Goal: Task Accomplishment & Management: Complete application form

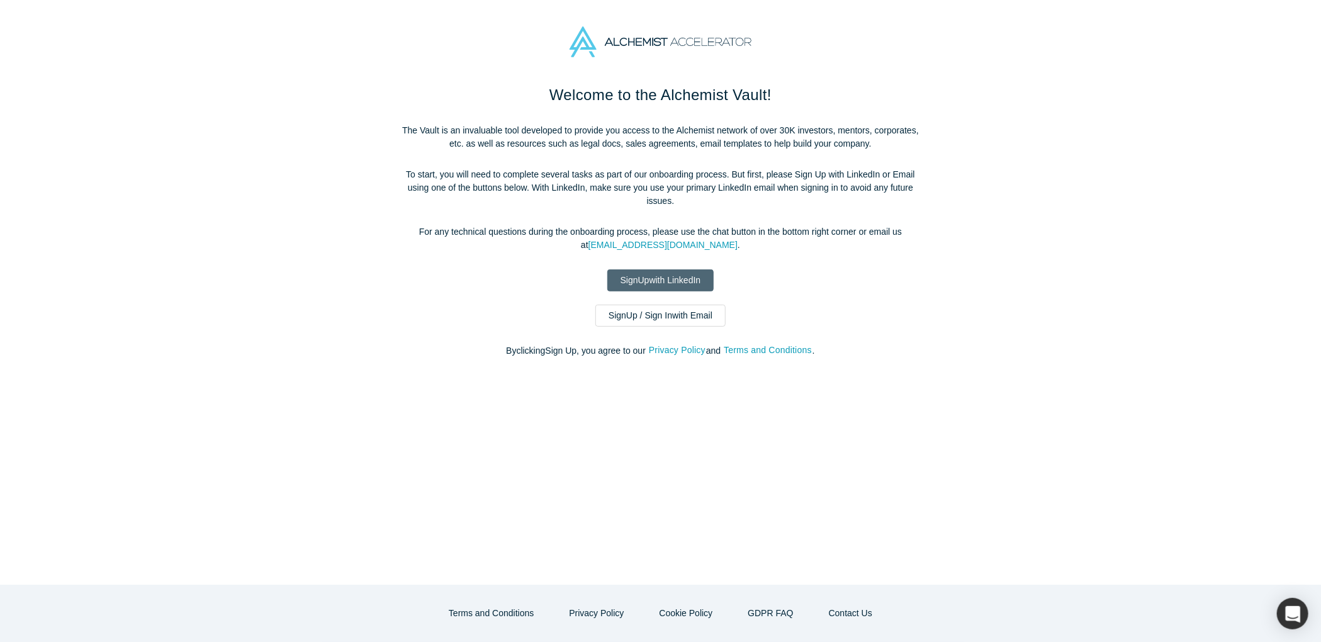
click at [647, 270] on link "Sign Up with LinkedIn" at bounding box center [660, 280] width 107 height 22
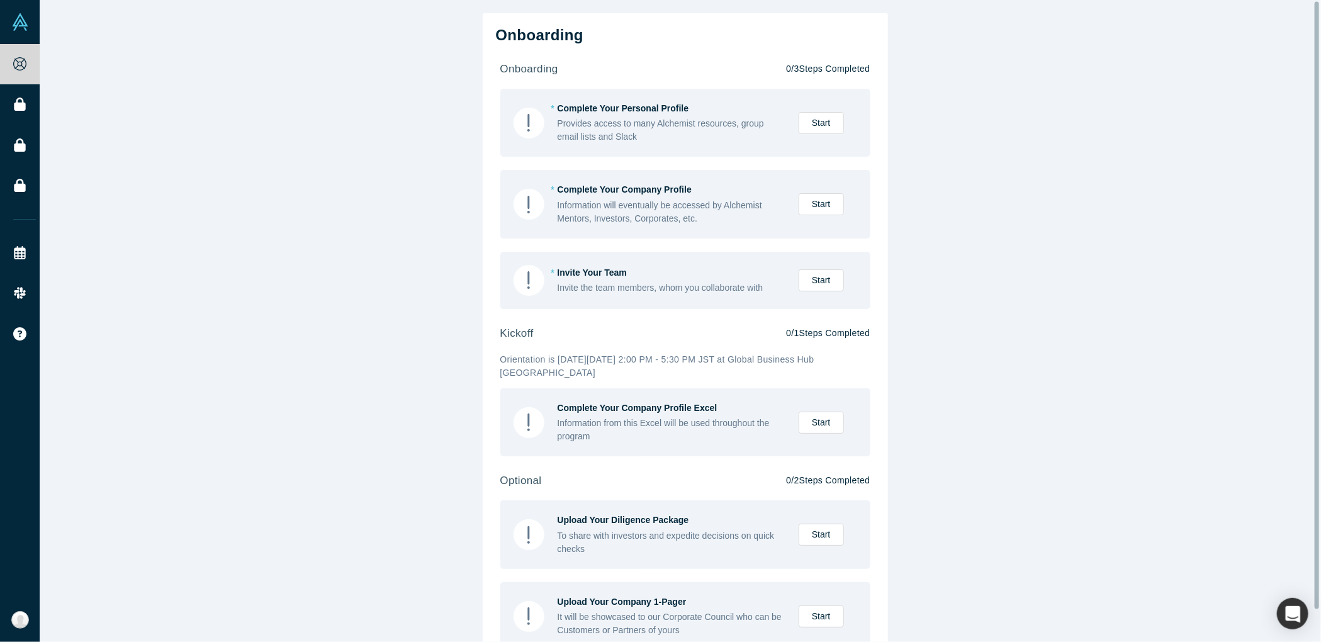
scroll to position [35, 0]
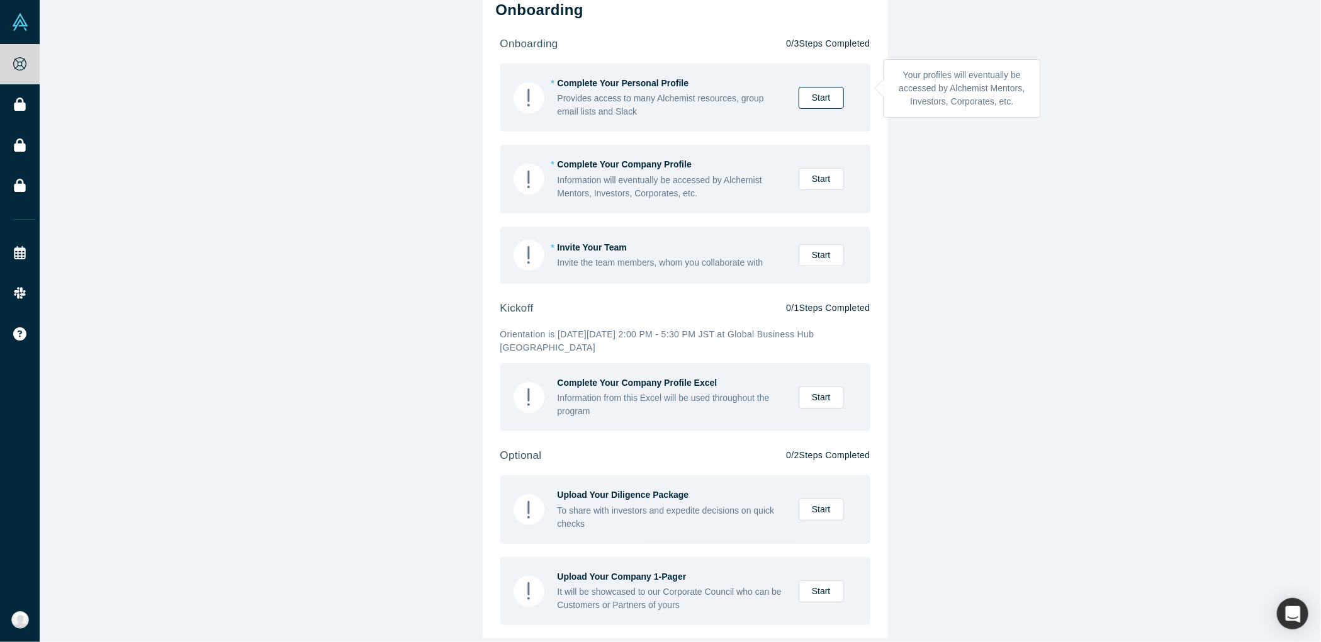
click at [831, 87] on link "Start" at bounding box center [820, 98] width 45 height 22
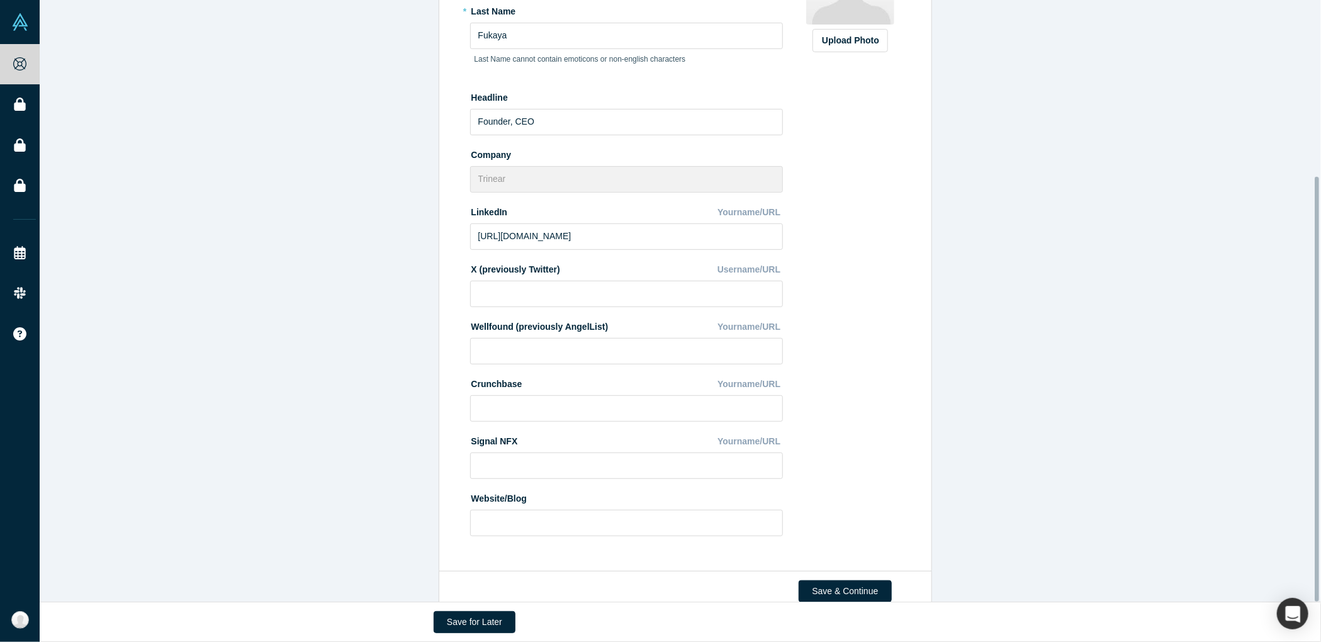
scroll to position [249, 0]
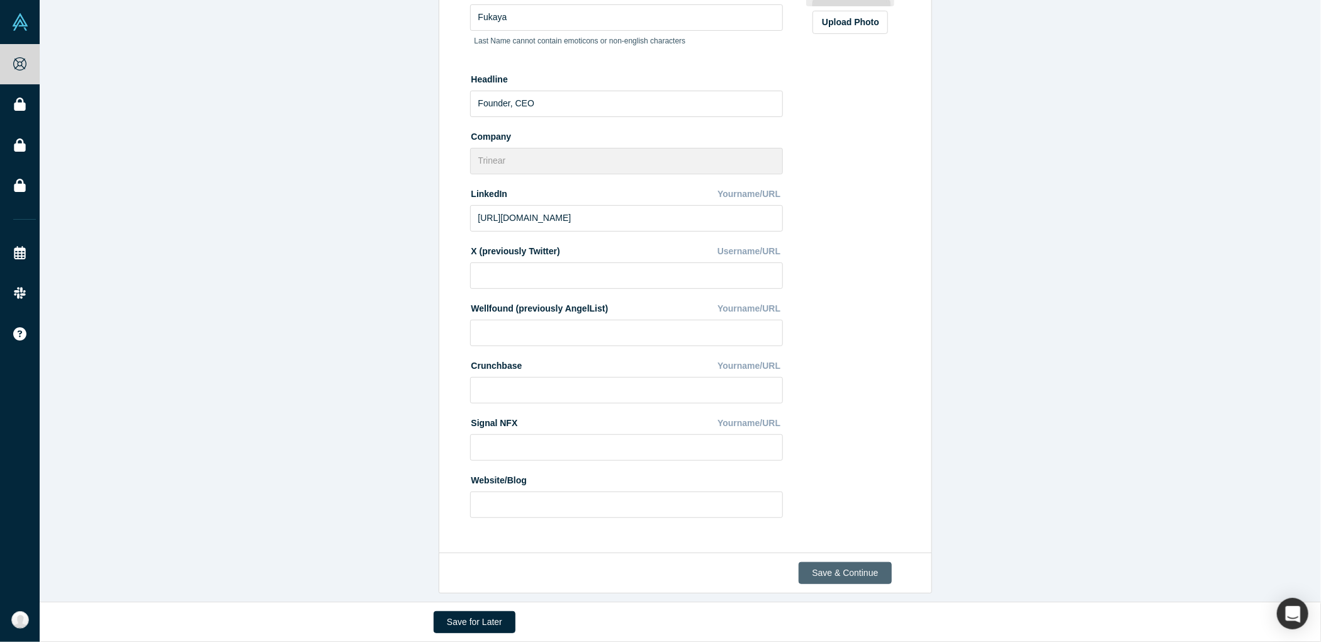
click at [843, 569] on button "Save & Continue" at bounding box center [844, 573] width 92 height 22
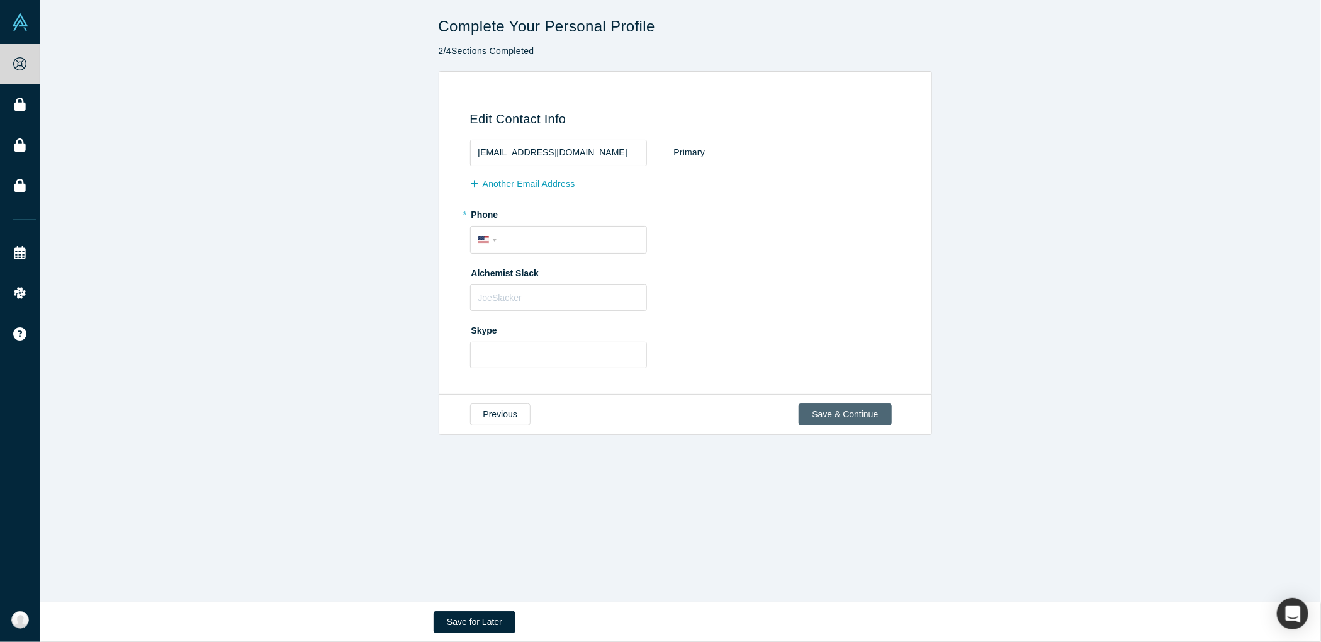
scroll to position [0, 0]
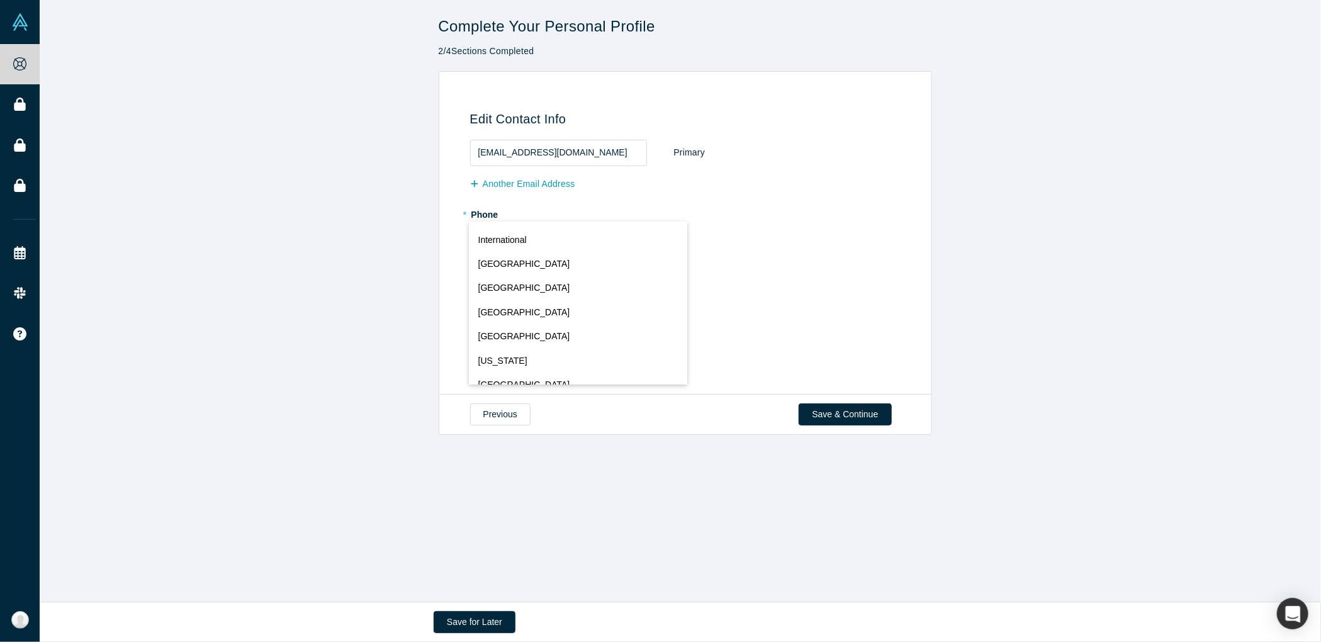
click at [488, 240] on div "International [GEOGRAPHIC_DATA] [GEOGRAPHIC_DATA] [GEOGRAPHIC_DATA] [GEOGRAPHIC…" at bounding box center [489, 239] width 23 height 18
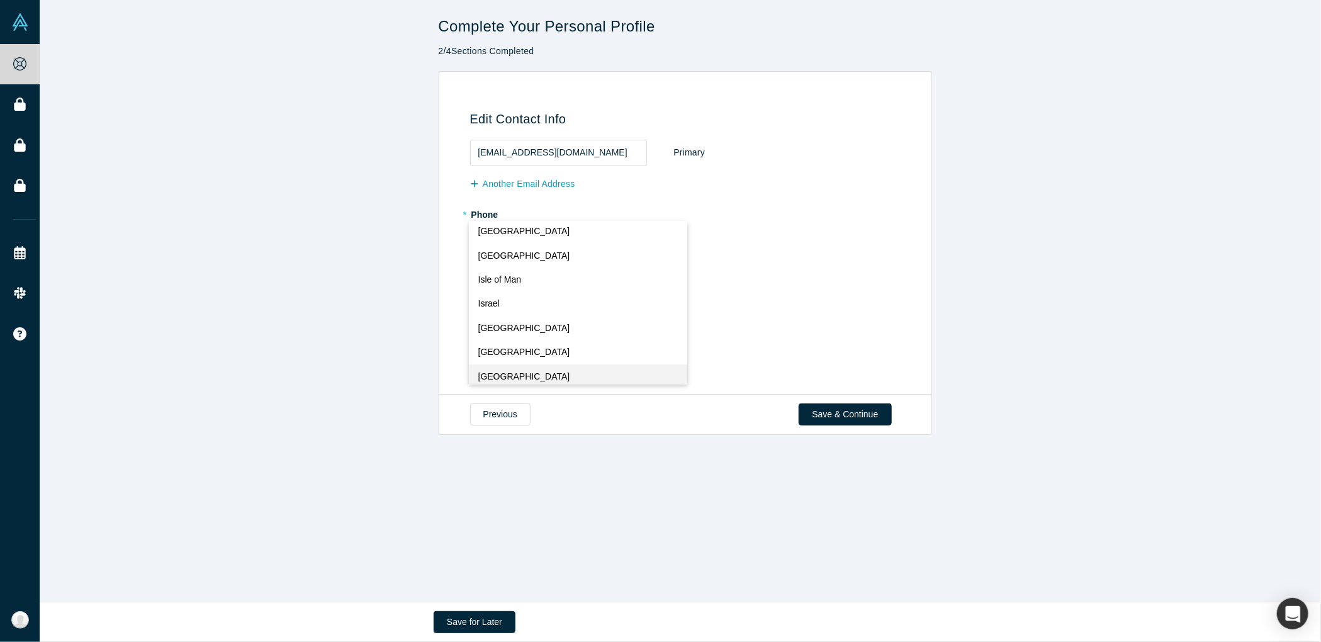
scroll to position [2525, 0]
click at [495, 376] on button "[GEOGRAPHIC_DATA]" at bounding box center [578, 372] width 218 height 24
select select "JP"
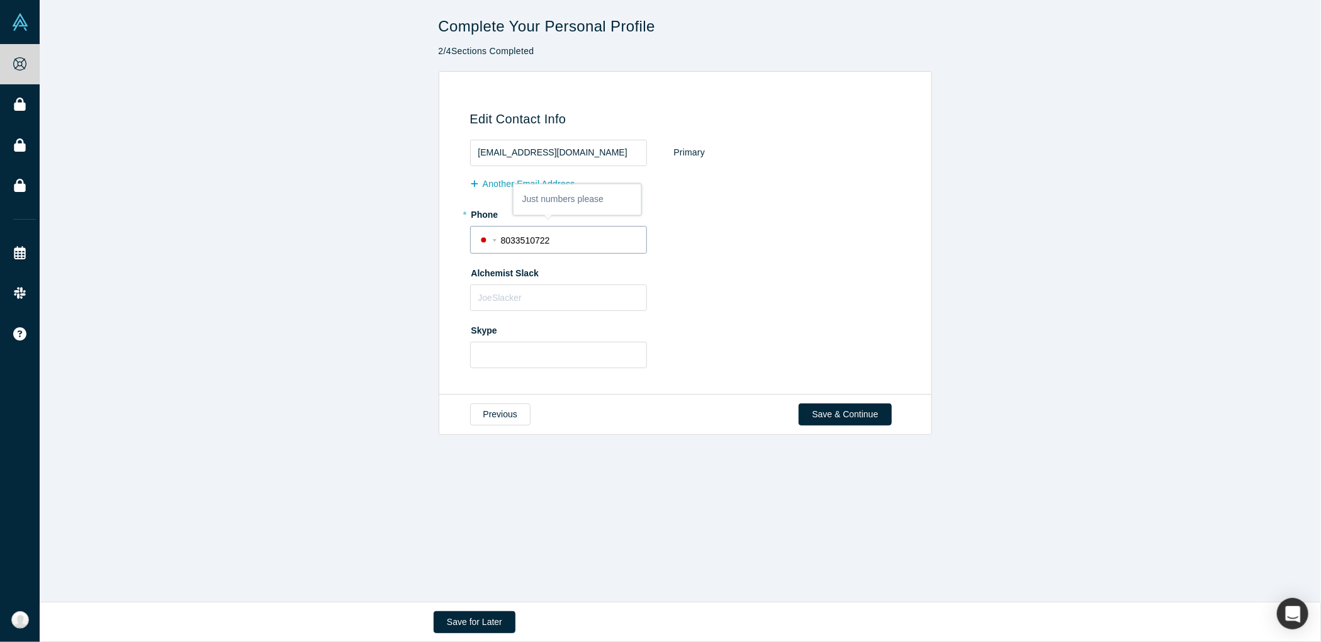
type input "8033510722"
click at [396, 279] on div "Edit Contact Info [EMAIL_ADDRESS][DOMAIN_NAME] Primary Another Email Address * …" at bounding box center [685, 233] width 1291 height 324
click at [817, 417] on button "Save & Continue" at bounding box center [844, 414] width 92 height 22
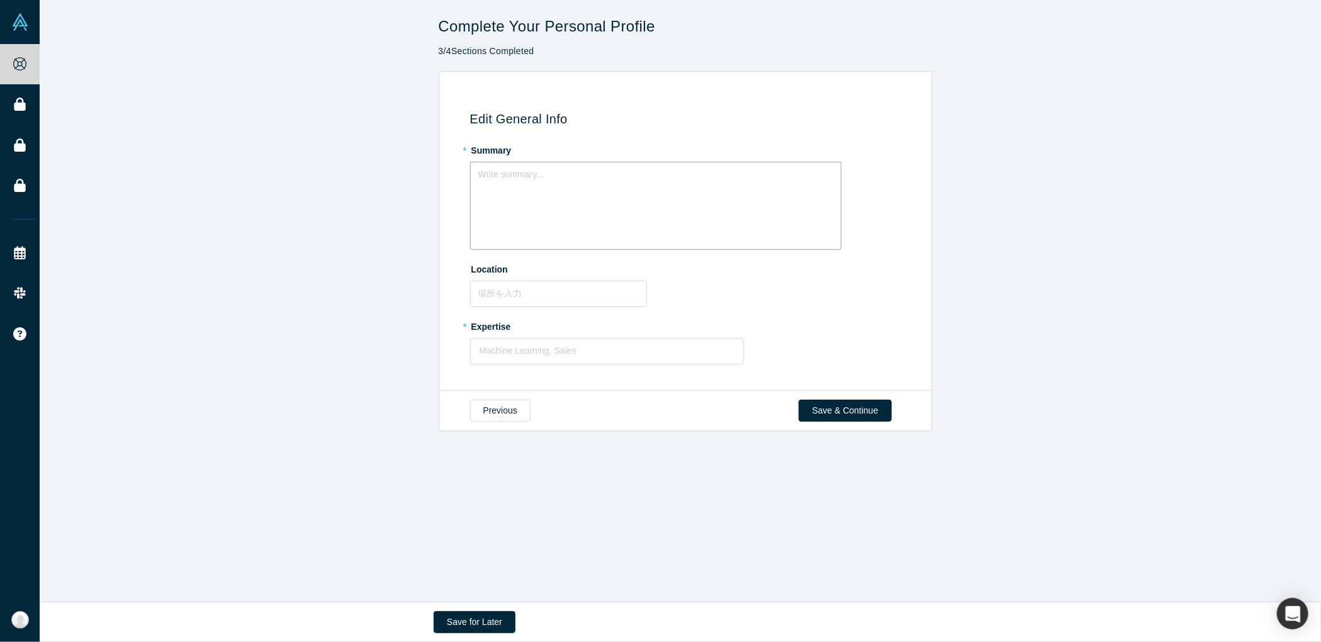
click at [509, 210] on div "Write summary..." at bounding box center [655, 206] width 371 height 88
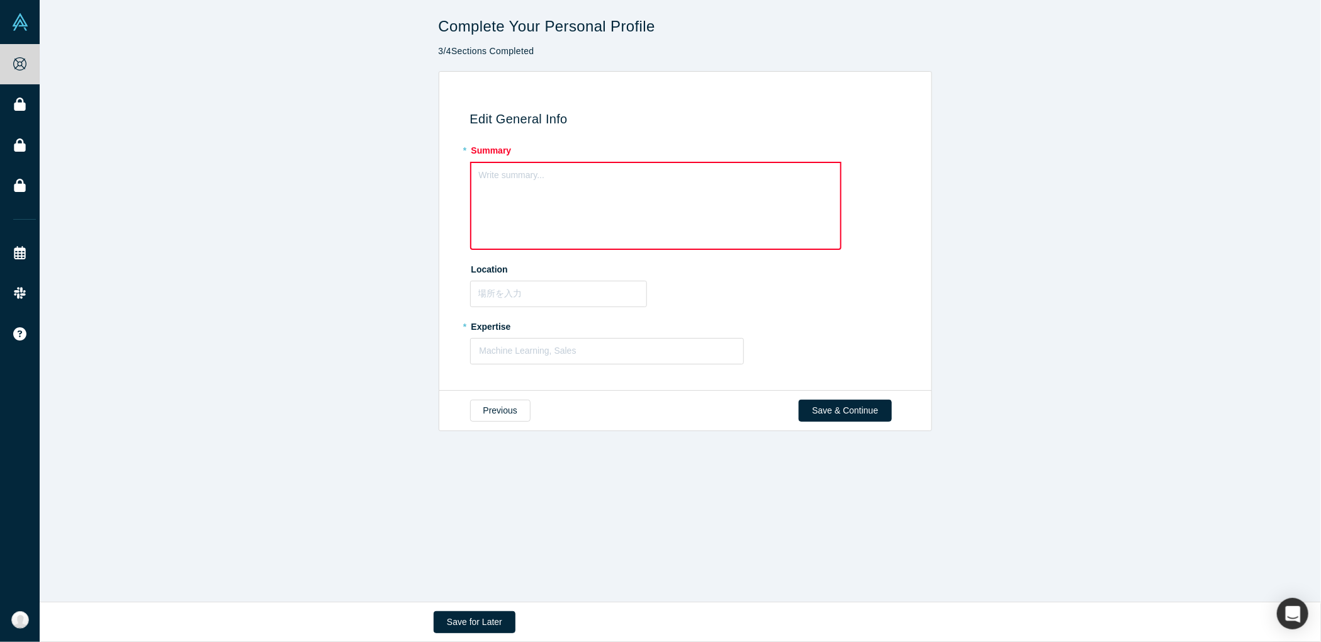
click at [527, 364] on fieldset "* Summary Write summary... Location * Expertise Machine Learning, Sales To pick…" at bounding box center [687, 256] width 435 height 233
click at [523, 359] on div "Machine Learning, Sales" at bounding box center [607, 350] width 273 height 21
click at [522, 355] on div at bounding box center [606, 351] width 255 height 16
click at [530, 356] on div at bounding box center [606, 351] width 255 height 16
click at [583, 377] on div "Type to search" at bounding box center [607, 382] width 274 height 23
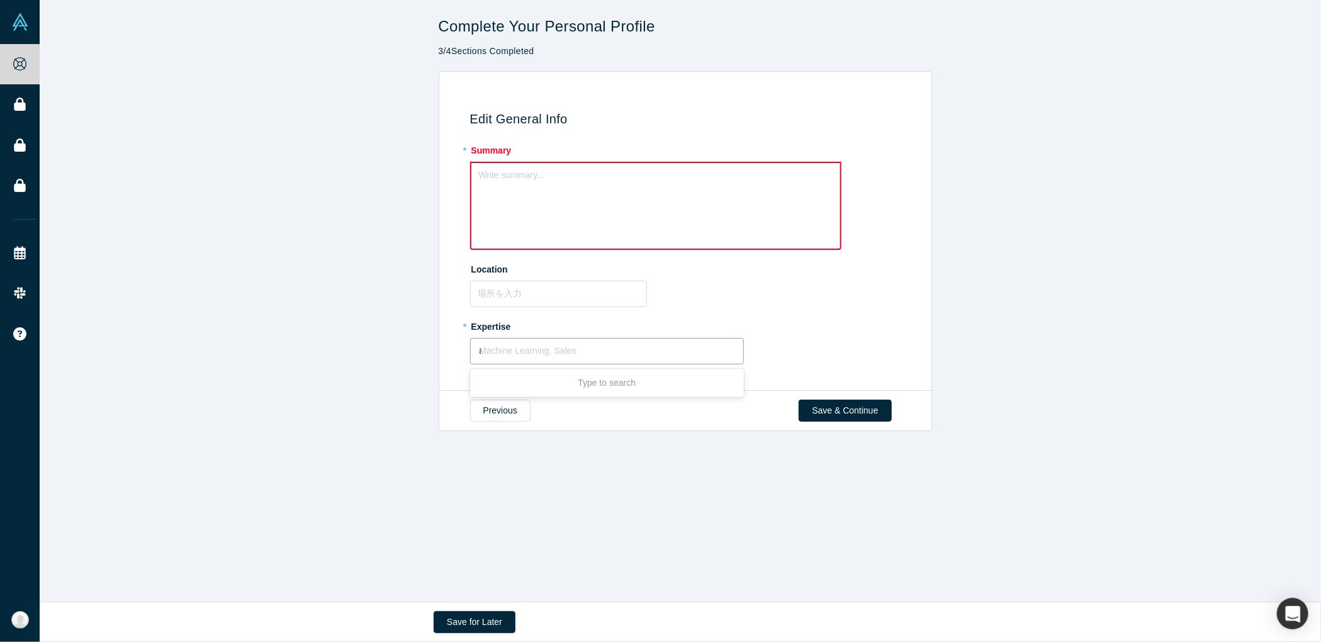
type input "ai"
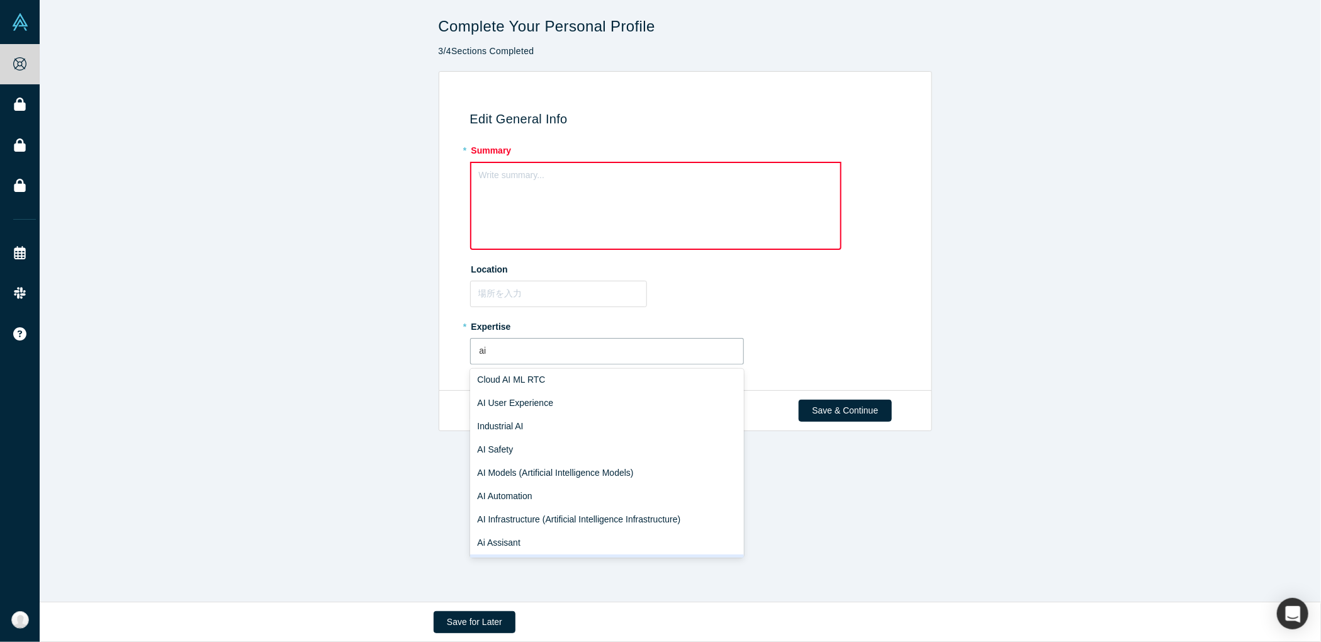
scroll to position [281, 0]
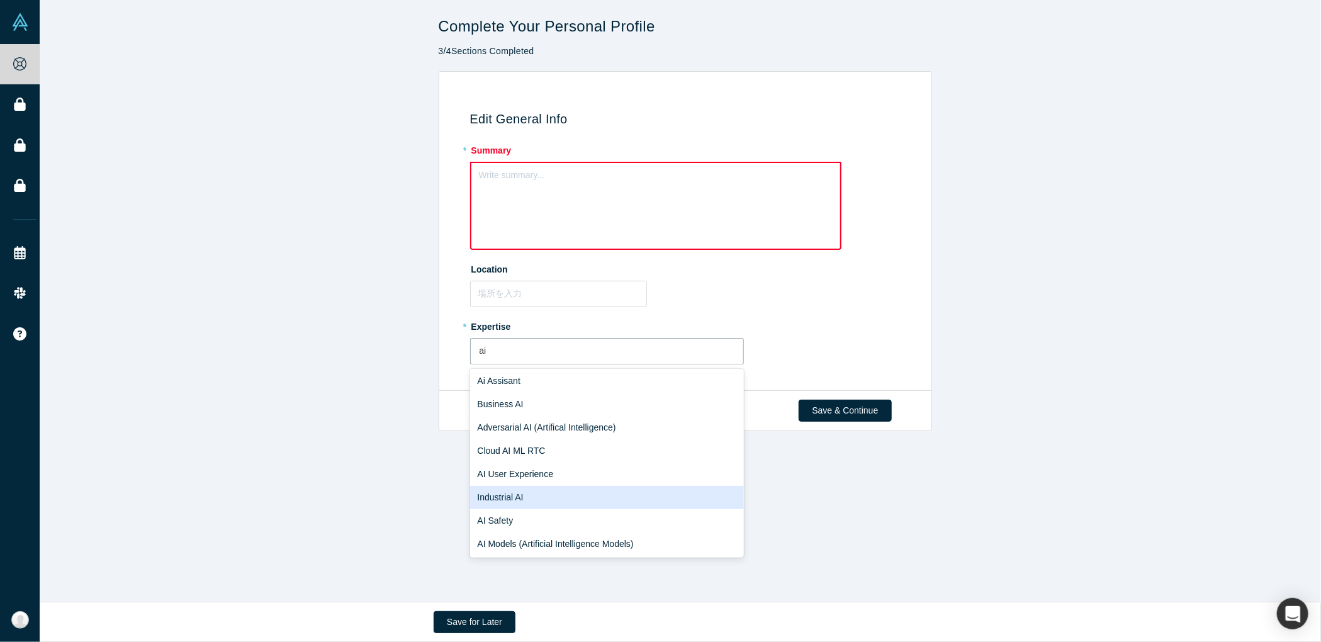
click at [512, 491] on div "Industrial AI" at bounding box center [607, 497] width 274 height 23
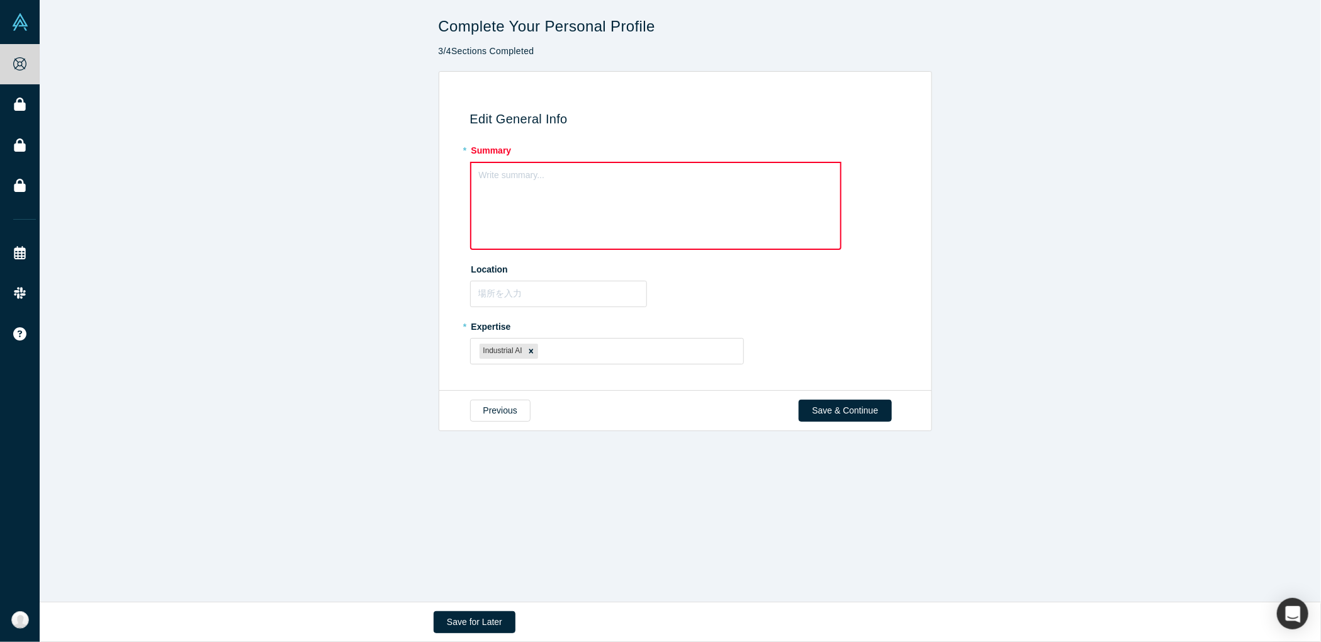
click at [426, 408] on div "Complete Your Personal Profile 3 / 4 Sections Completed Edit General Info * Sum…" at bounding box center [685, 305] width 1291 height 611
click at [534, 193] on div "Write summary..." at bounding box center [655, 206] width 371 height 88
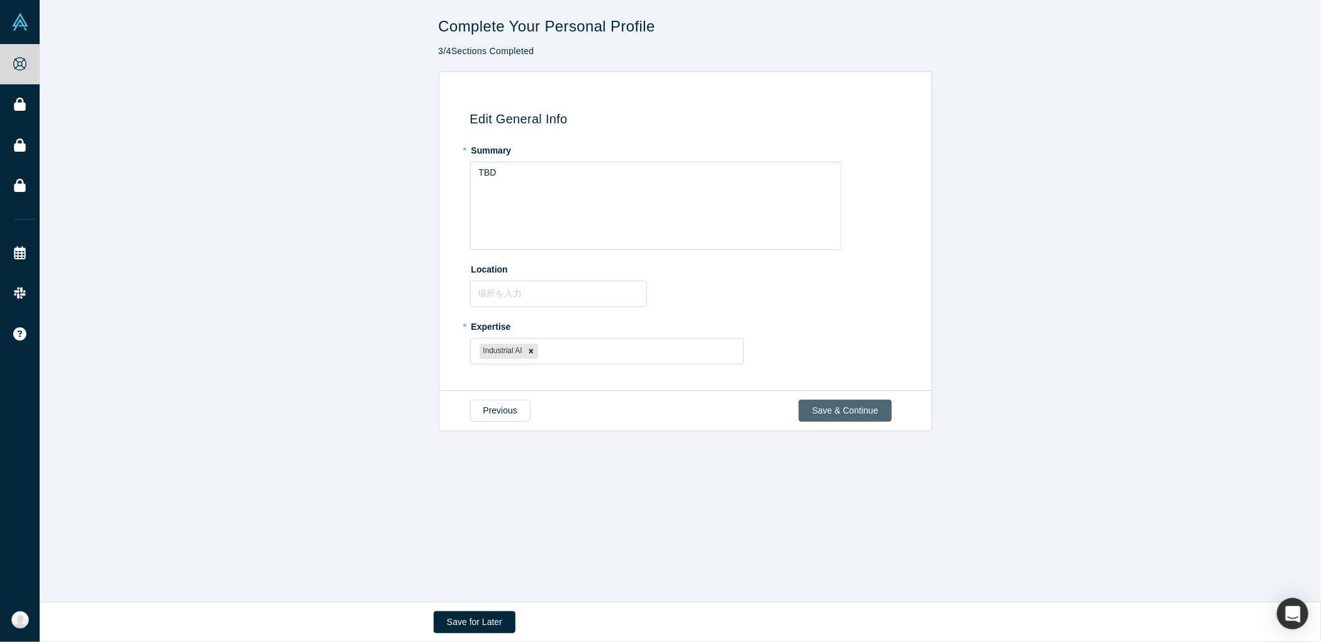
click at [826, 404] on button "Save & Continue" at bounding box center [844, 411] width 92 height 22
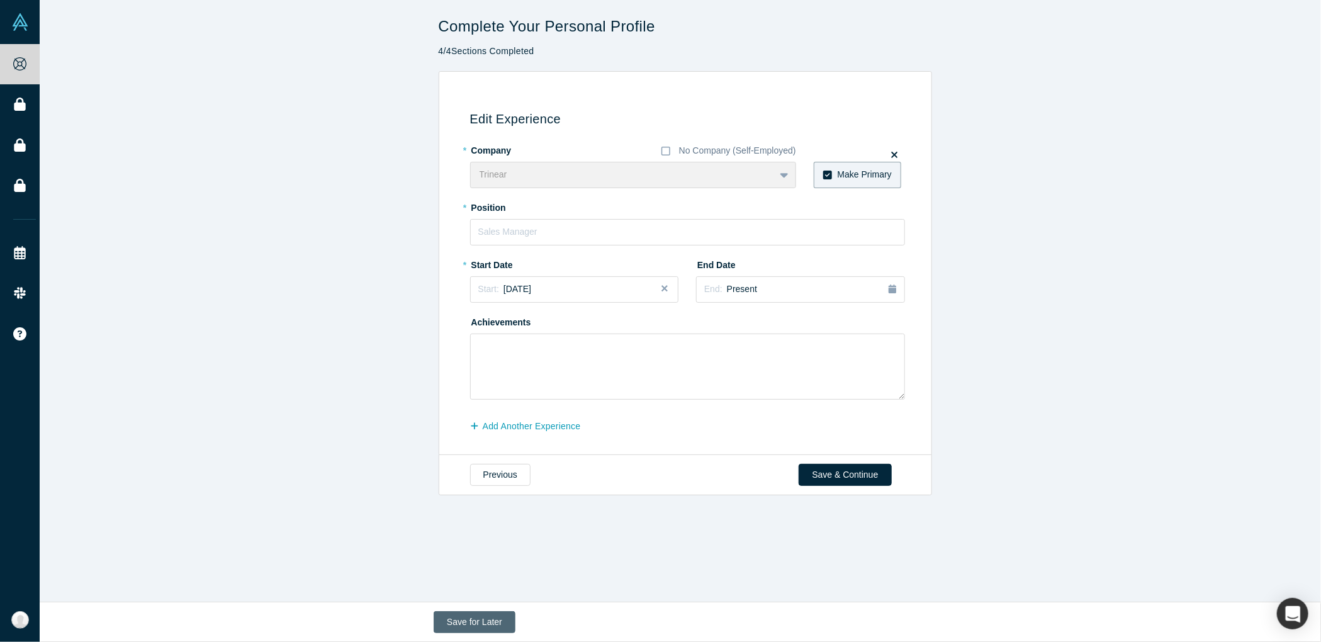
click at [479, 620] on button "Save for Later" at bounding box center [475, 622] width 82 height 22
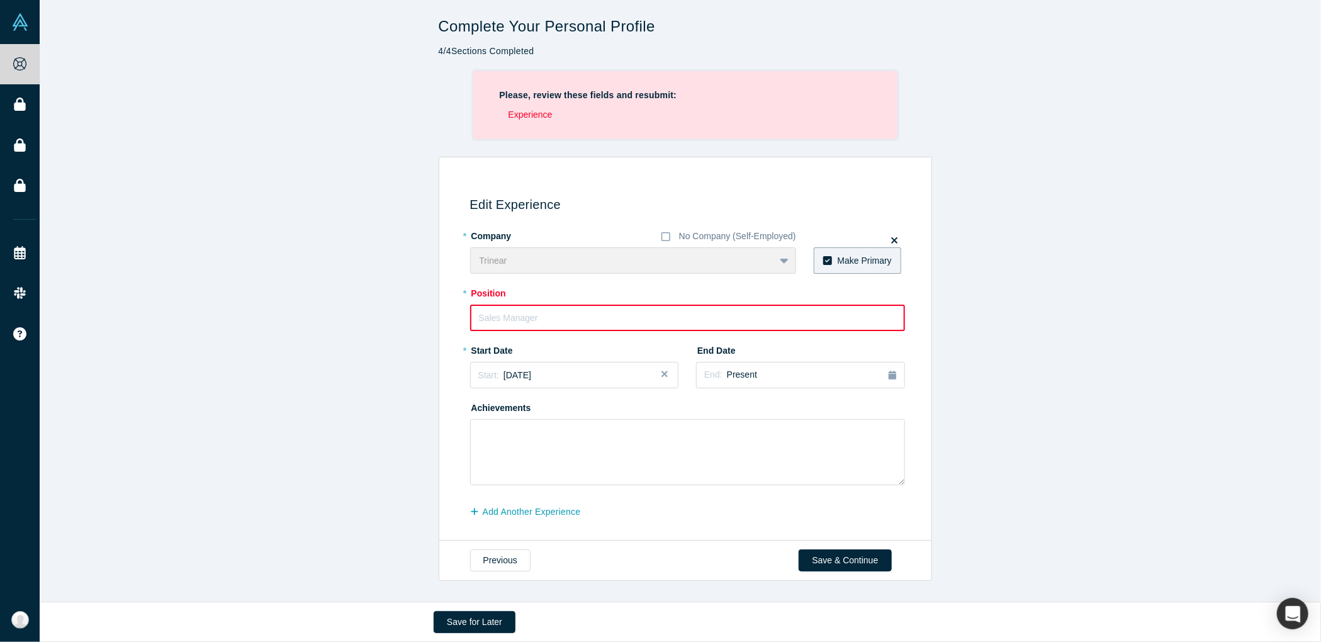
click at [487, 313] on input "text" at bounding box center [687, 318] width 435 height 26
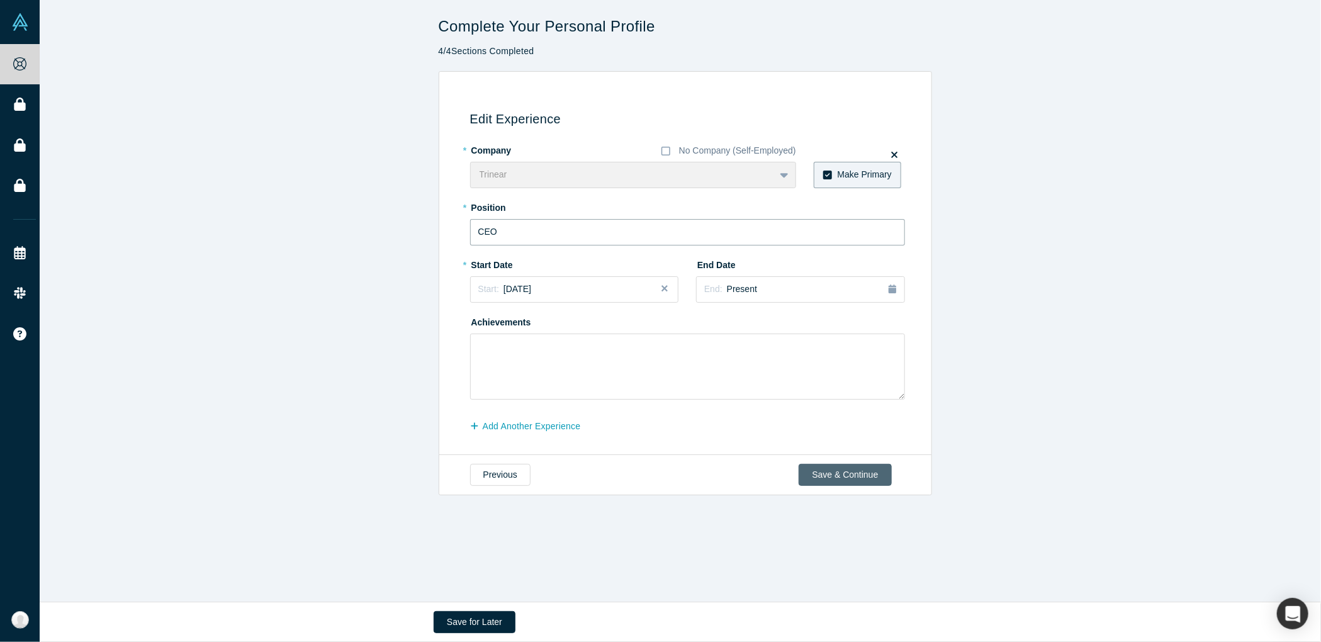
type input "CEO"
click at [822, 472] on button "Save & Continue" at bounding box center [844, 475] width 92 height 22
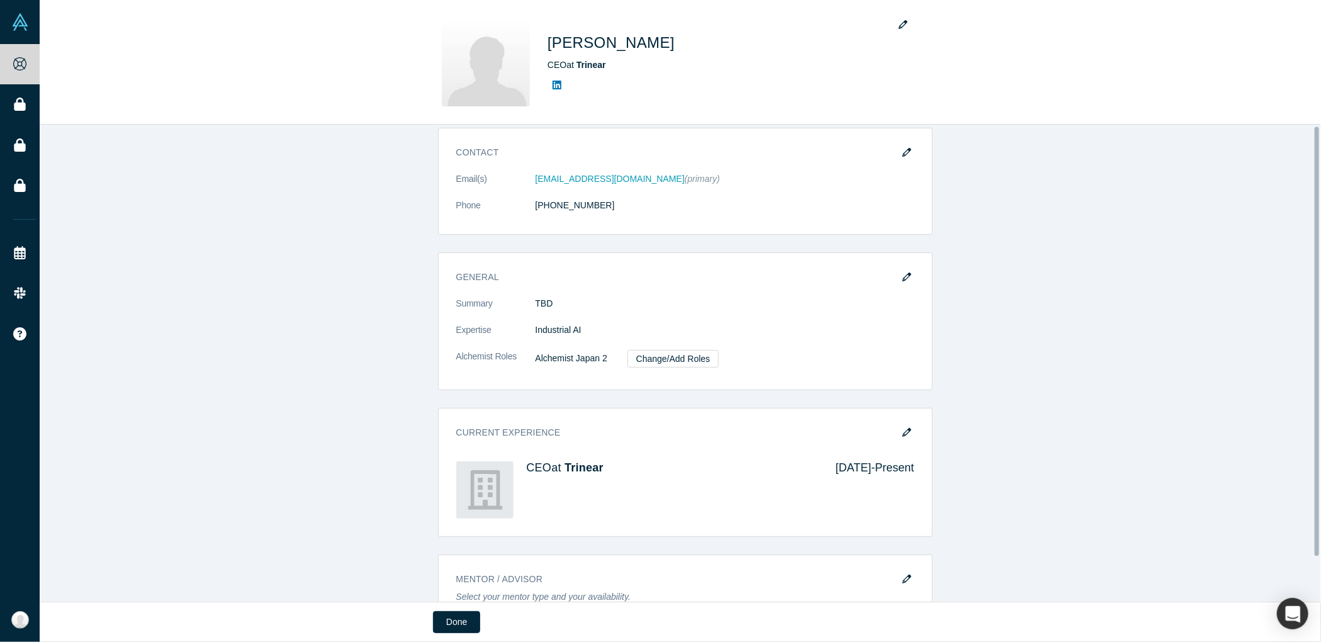
scroll to position [52, 0]
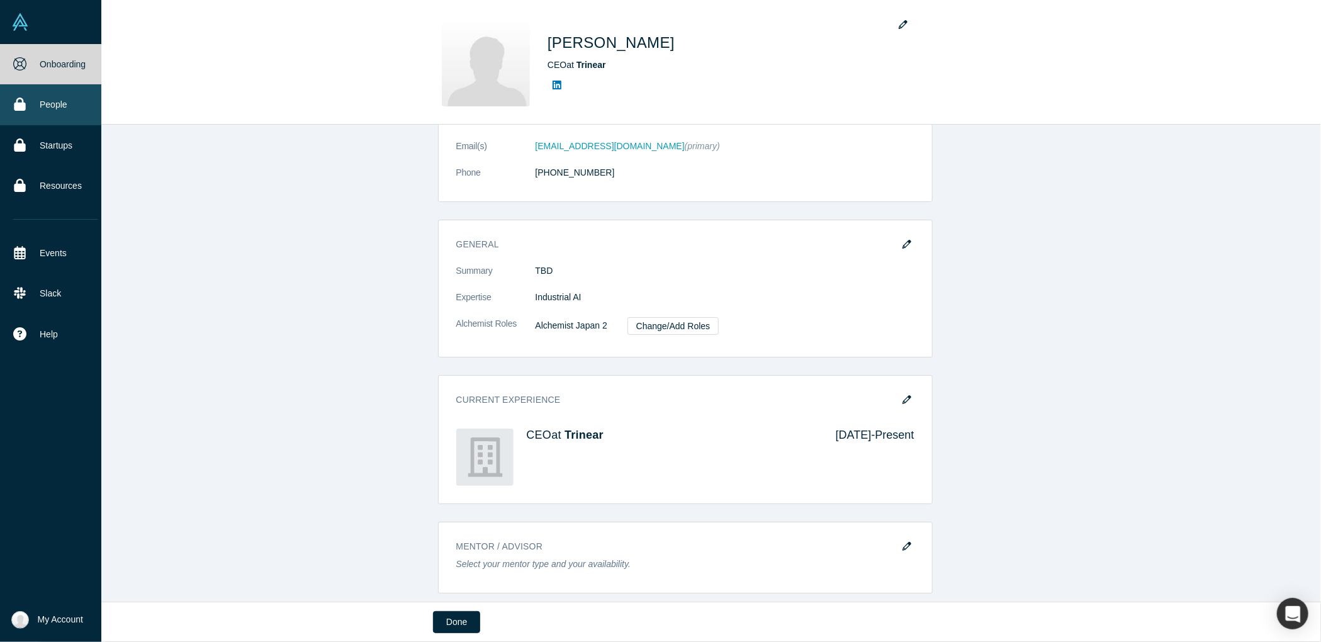
click at [11, 113] on link "People" at bounding box center [55, 104] width 111 height 40
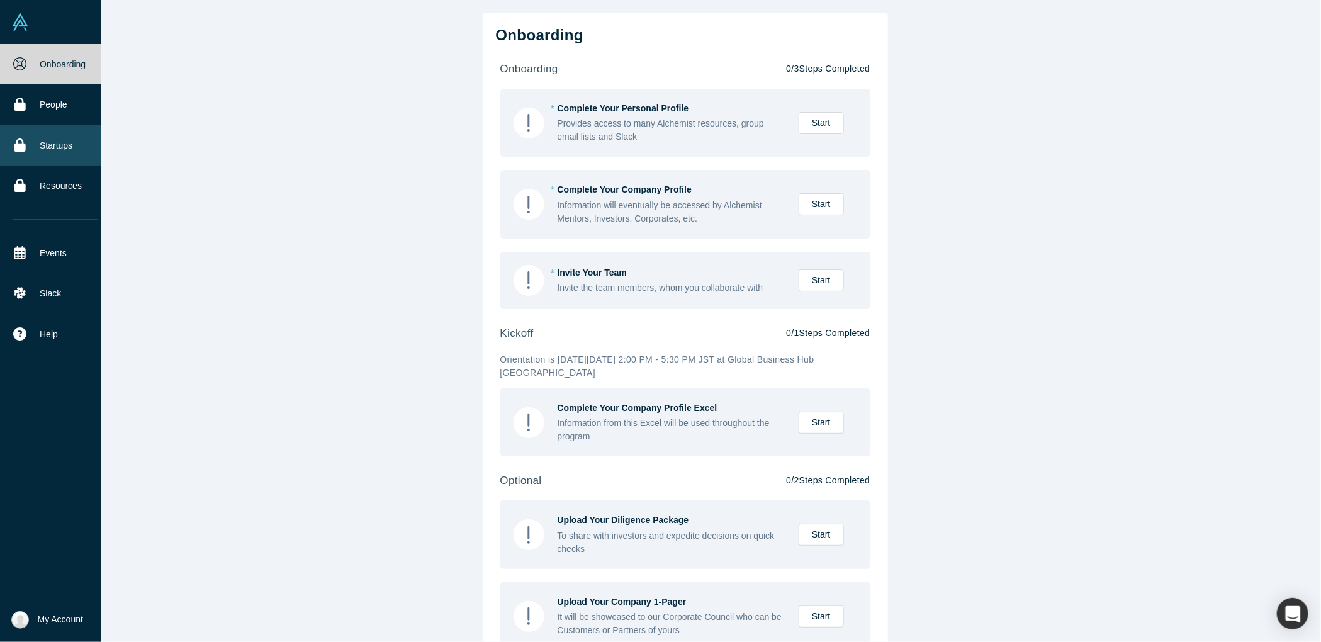
click at [19, 142] on icon at bounding box center [19, 144] width 11 height 13
click at [28, 181] on link "Resources" at bounding box center [55, 185] width 111 height 40
click at [40, 257] on link "Events" at bounding box center [55, 253] width 111 height 40
click at [25, 26] on img at bounding box center [20, 22] width 18 height 18
